Goal: Check status: Check status

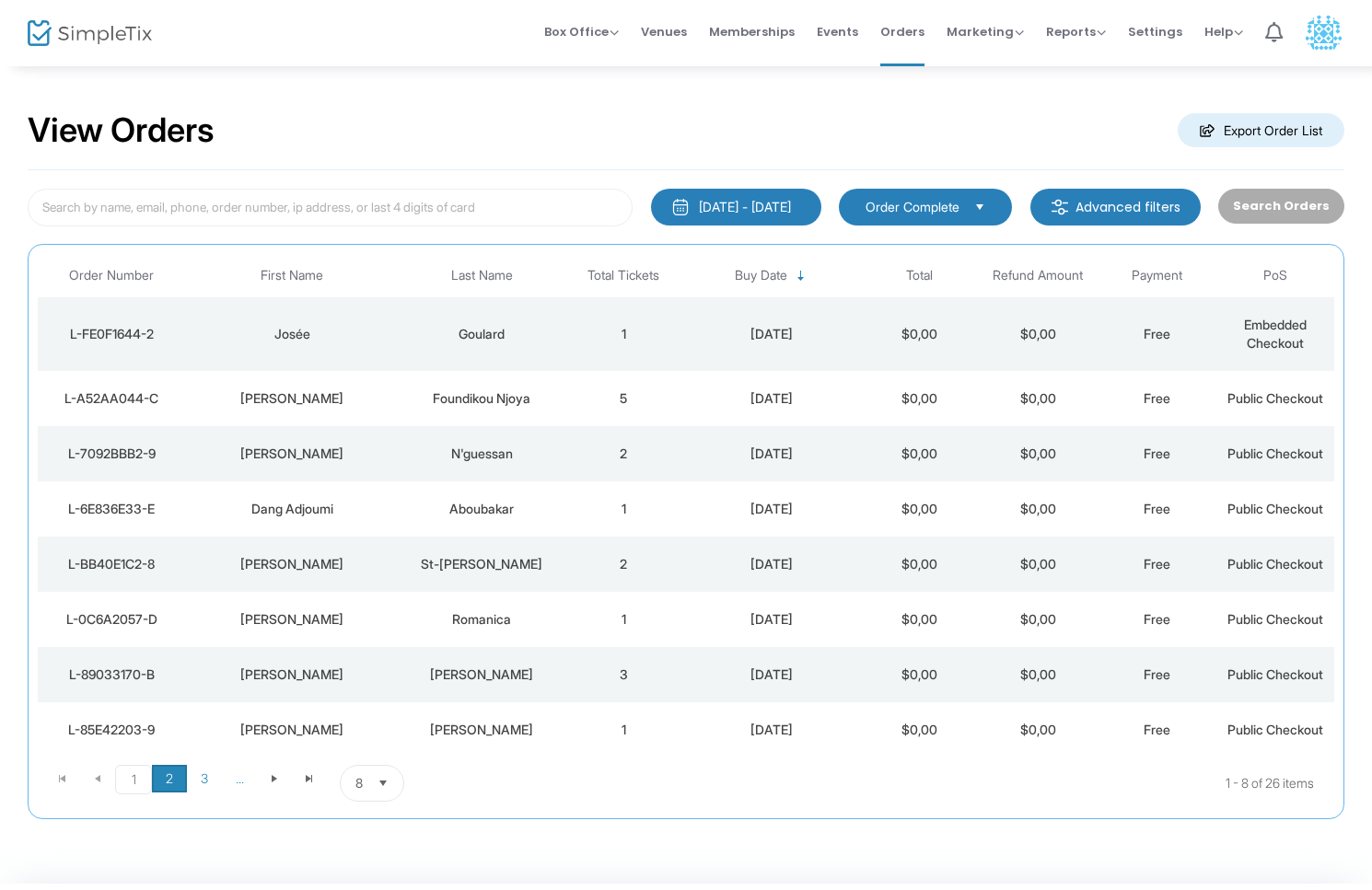
click at [172, 786] on span "2" at bounding box center [169, 778] width 35 height 28
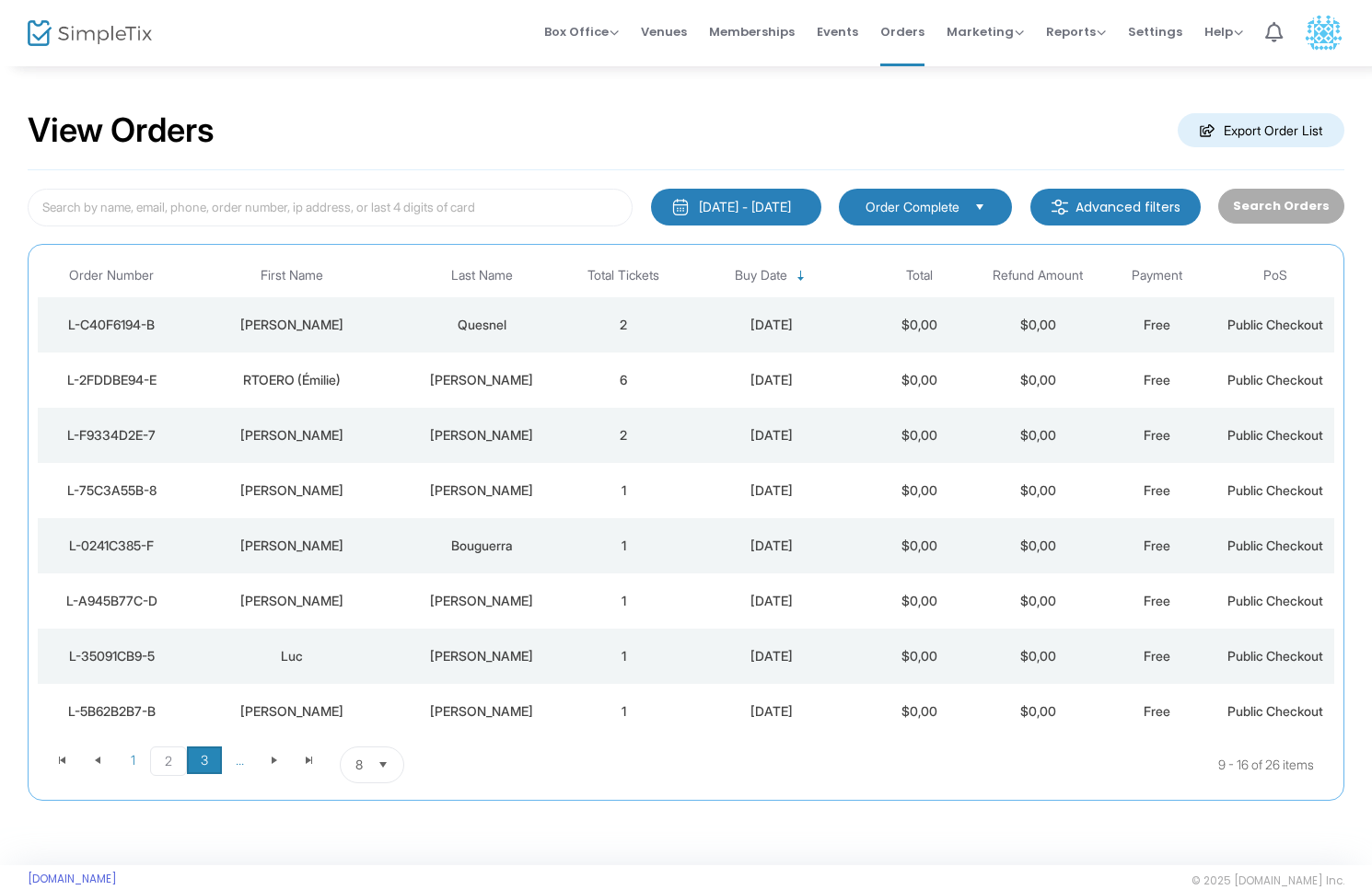
click at [210, 757] on span "3" at bounding box center [203, 760] width 35 height 28
click at [35, 758] on kendo-grid "Order Number First Name Last Name Total Tickets Buy Date Total Refund Amount Pa…" at bounding box center [686, 522] width 1316 height 557
click at [68, 758] on span "Go to the first page" at bounding box center [62, 759] width 15 height 15
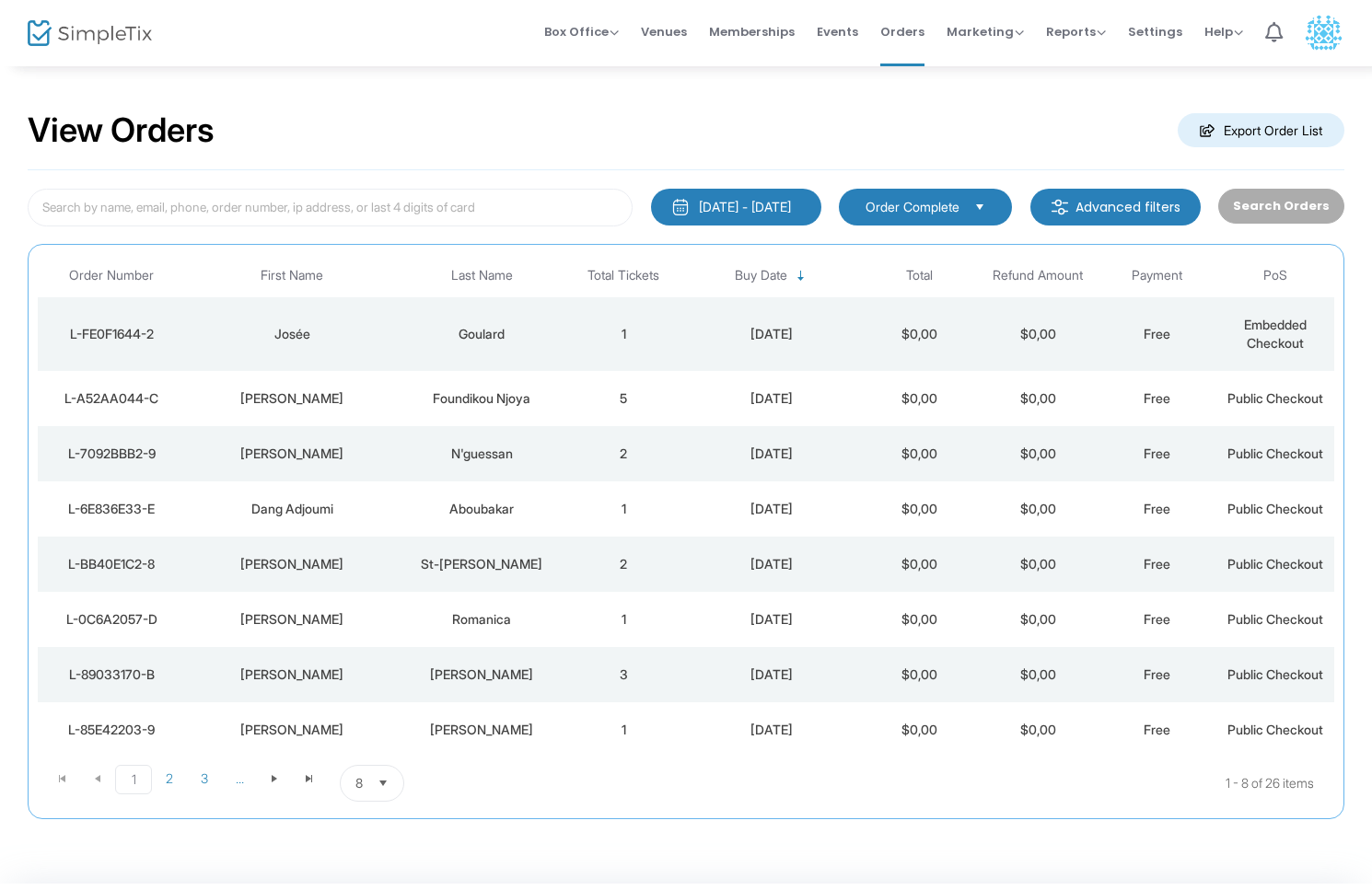
click at [1278, 323] on span "Embedded Checkout" at bounding box center [1274, 334] width 63 height 34
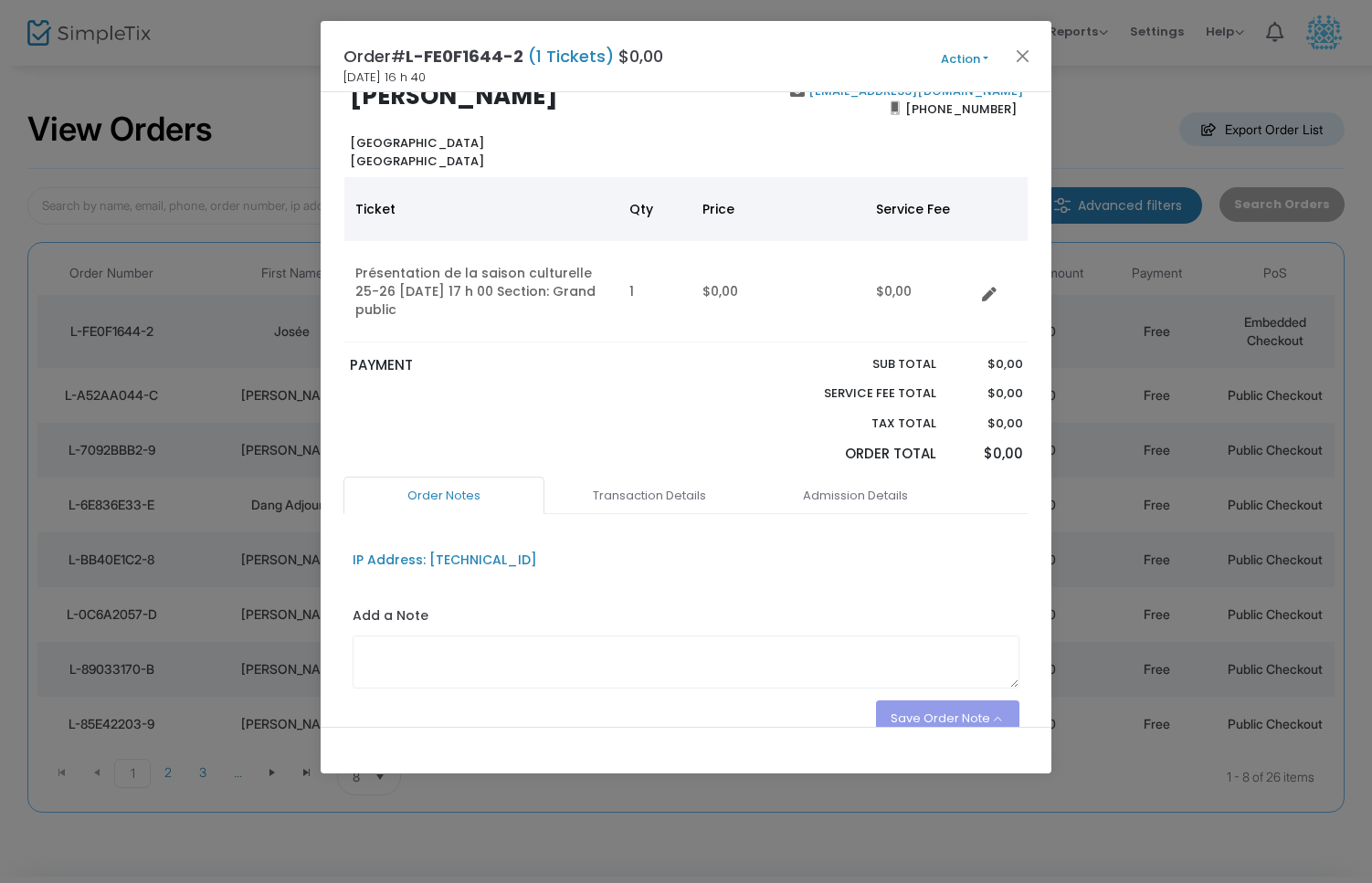
scroll to position [136, 0]
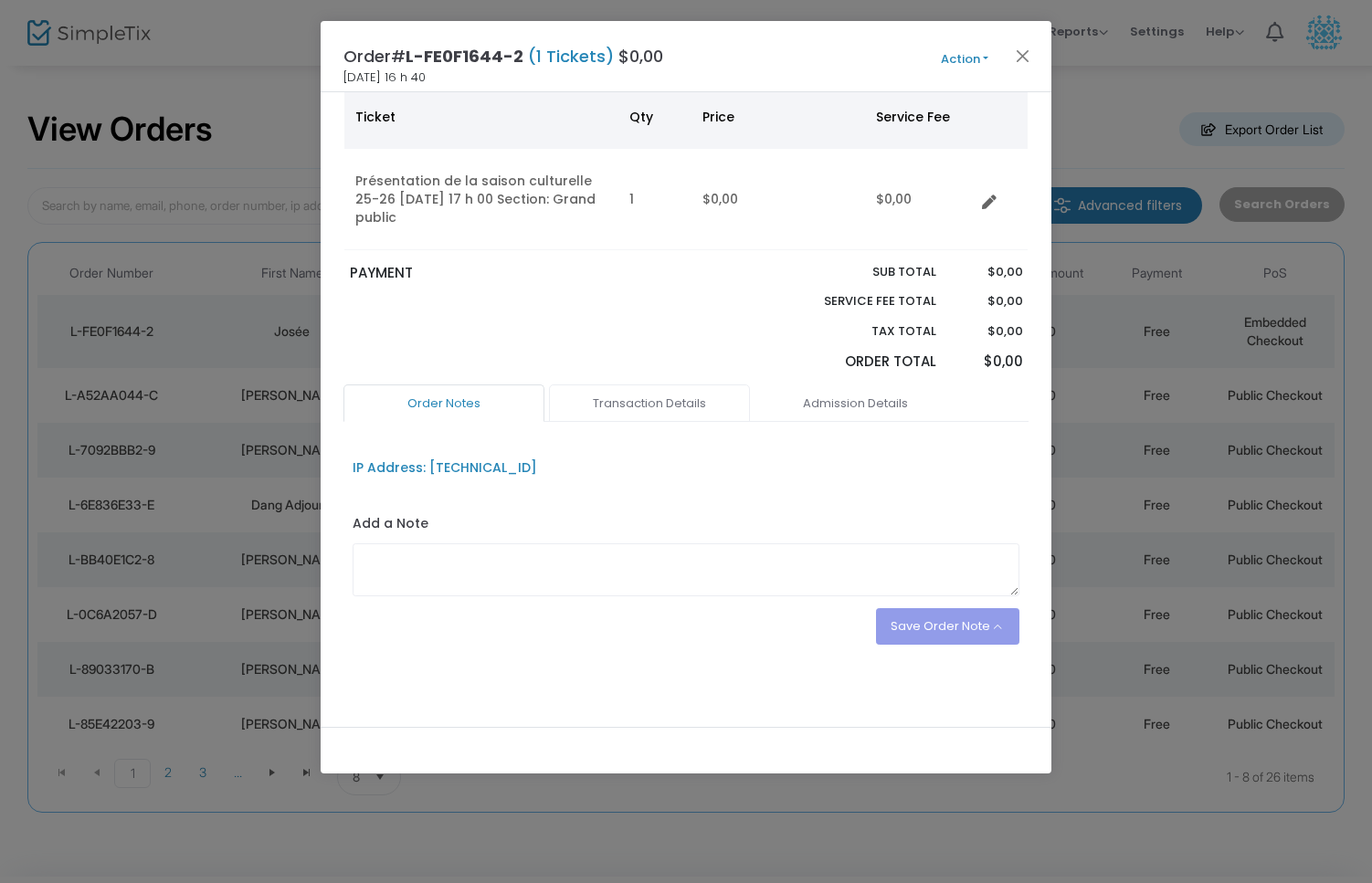
click at [670, 398] on link "Transaction Details" at bounding box center [649, 403] width 201 height 39
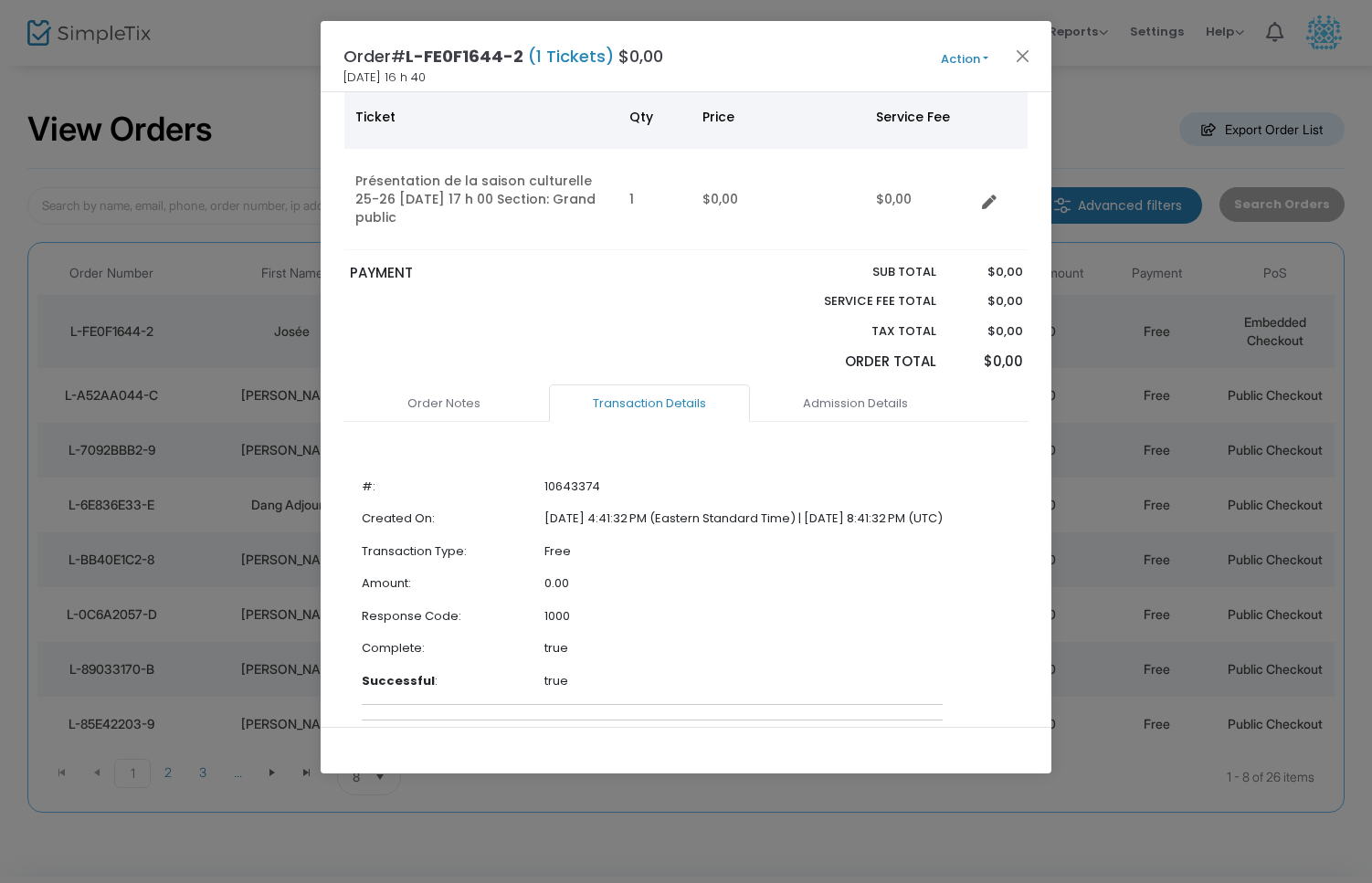
scroll to position [214, 0]
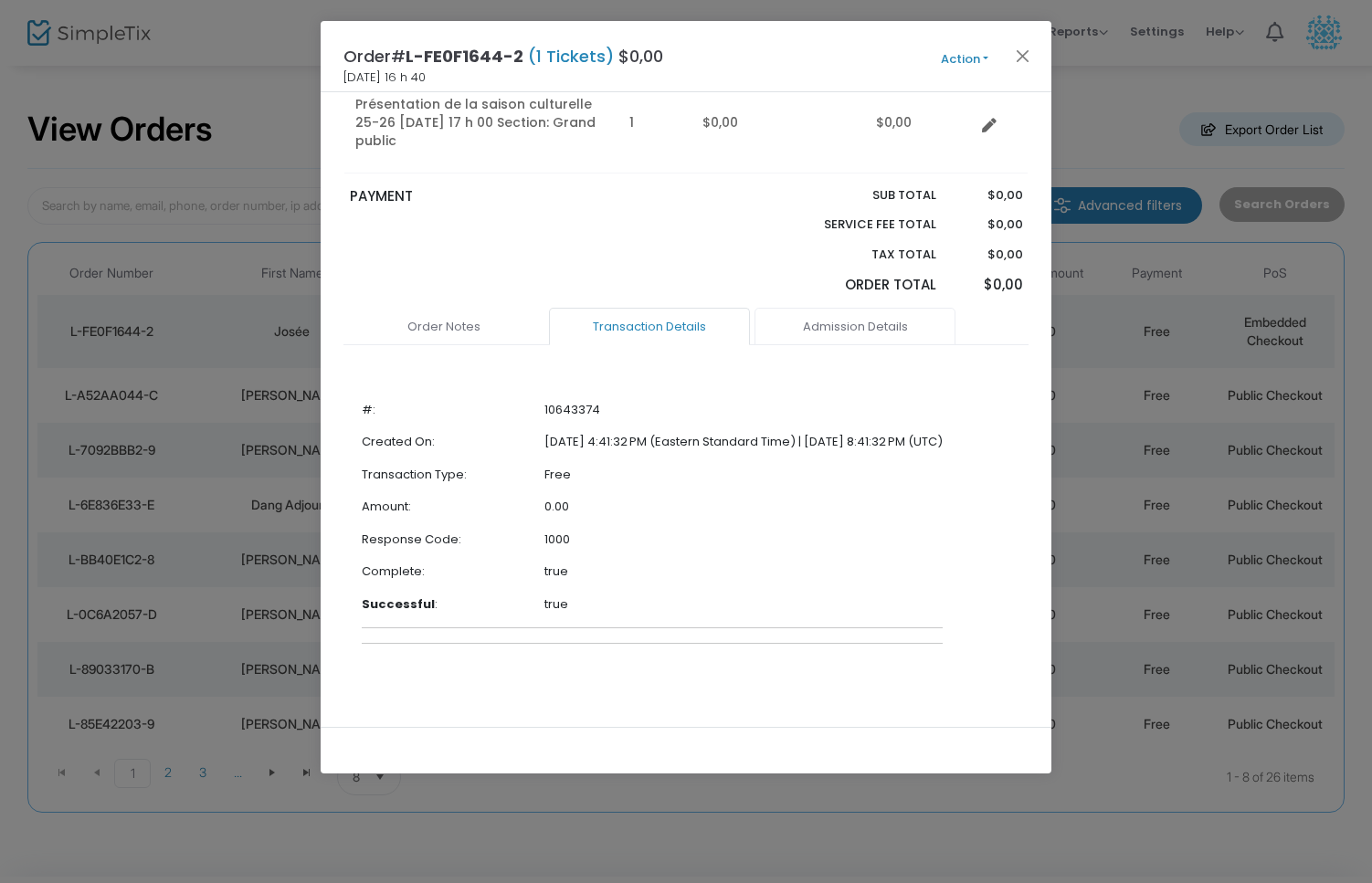
click at [872, 332] on link "Admission Details" at bounding box center [855, 326] width 201 height 39
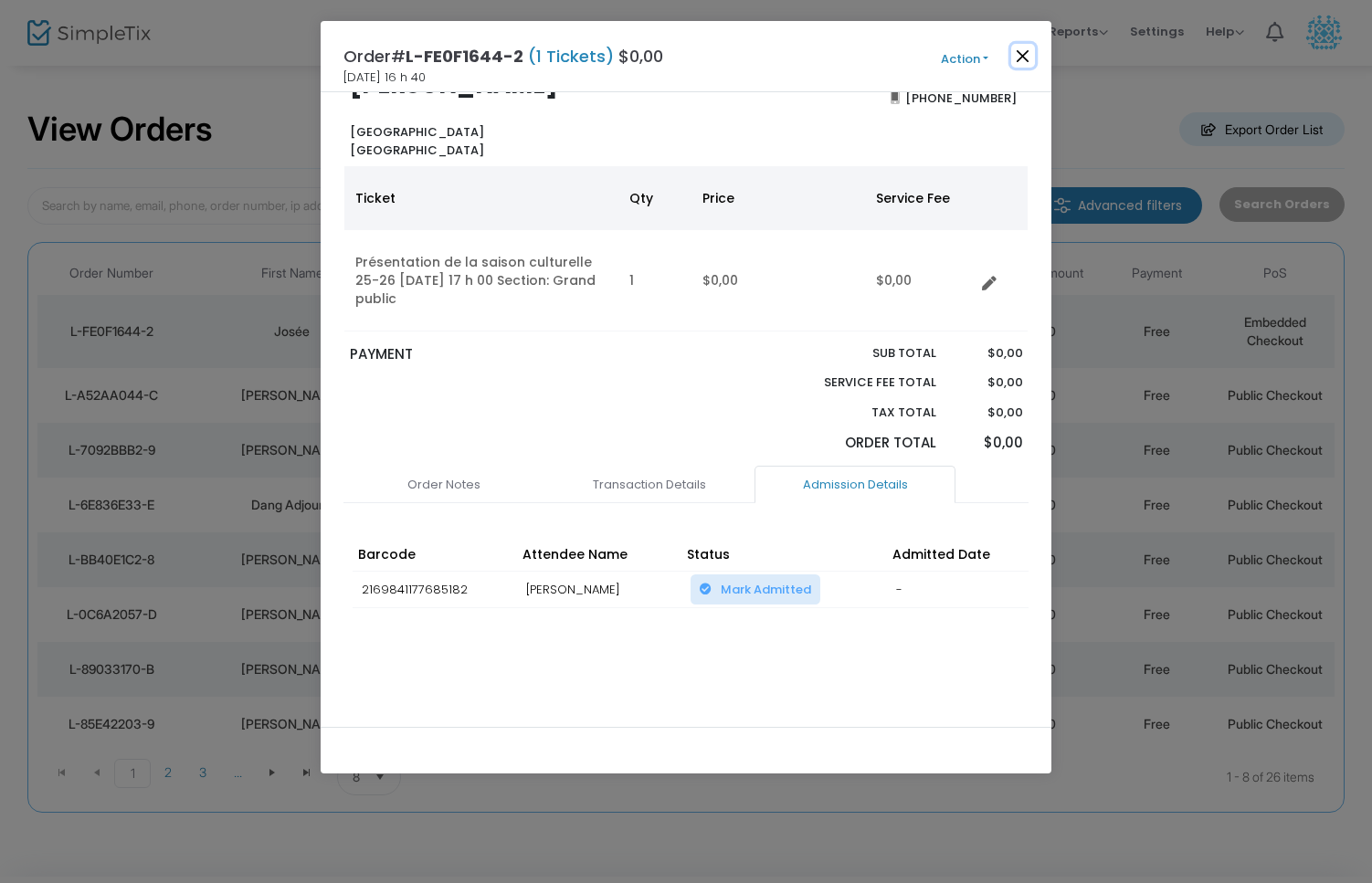
click at [1021, 55] on button "Close" at bounding box center [1023, 55] width 24 height 24
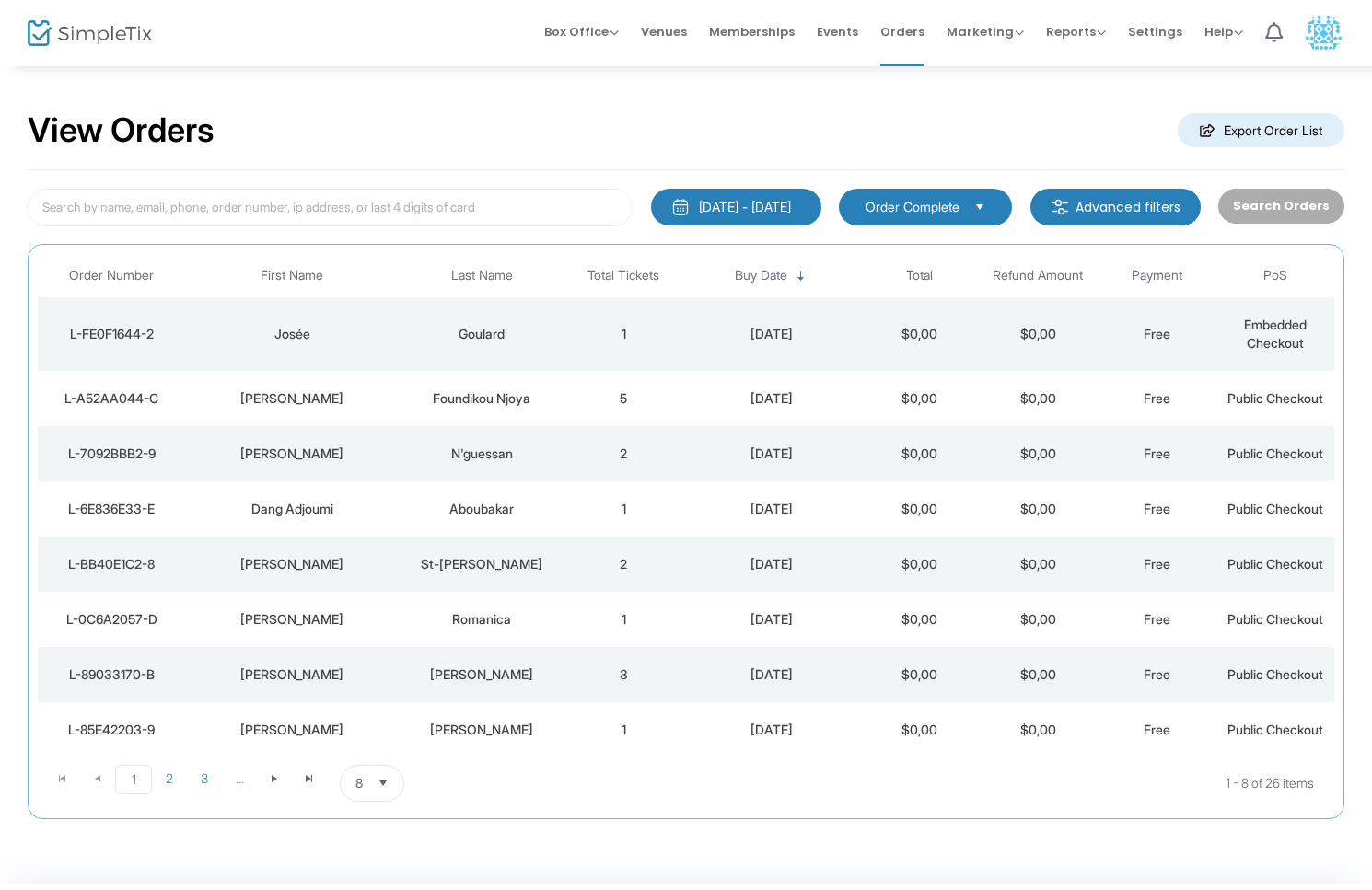
click at [90, 23] on img at bounding box center [90, 33] width 125 height 27
